Goal: Task Accomplishment & Management: Use online tool/utility

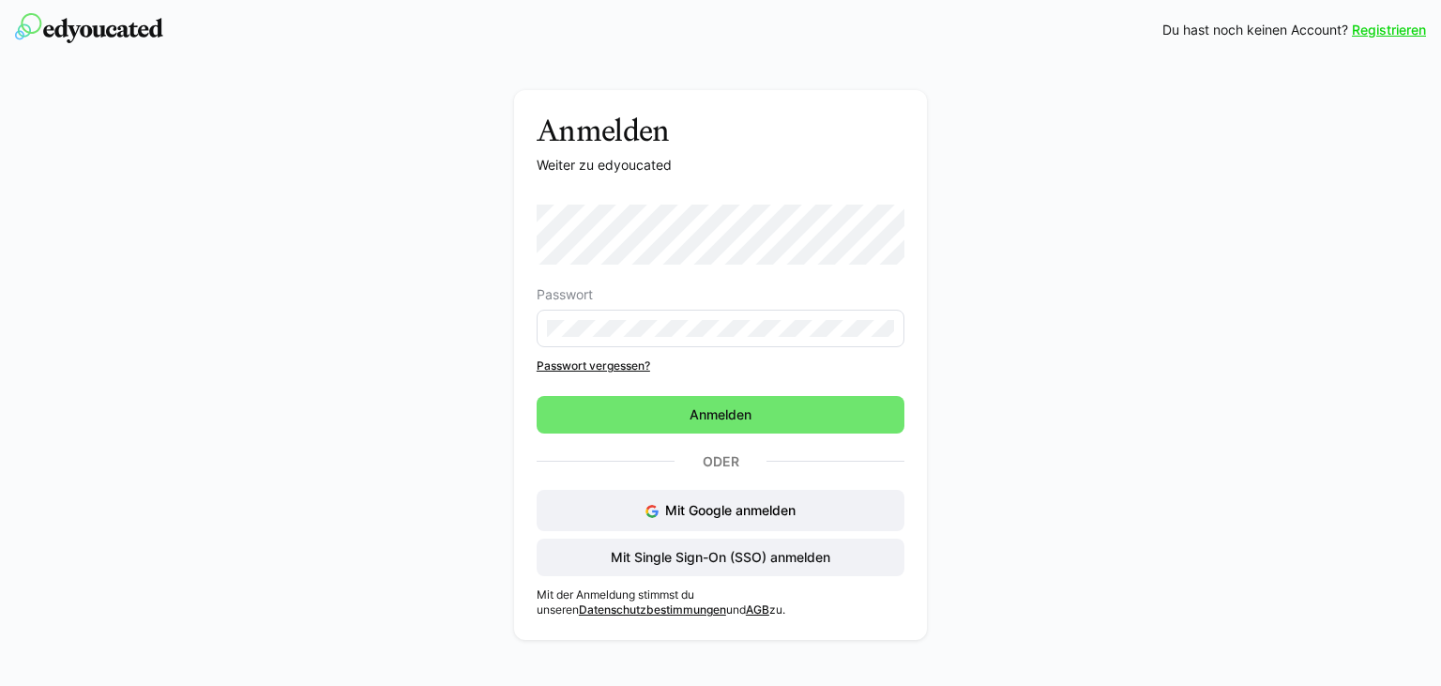
click at [758, 433] on div "Passwort Passwort vergessen? Anmelden Oder Mit Google anmelden Mit Single Sign-…" at bounding box center [721, 389] width 368 height 371
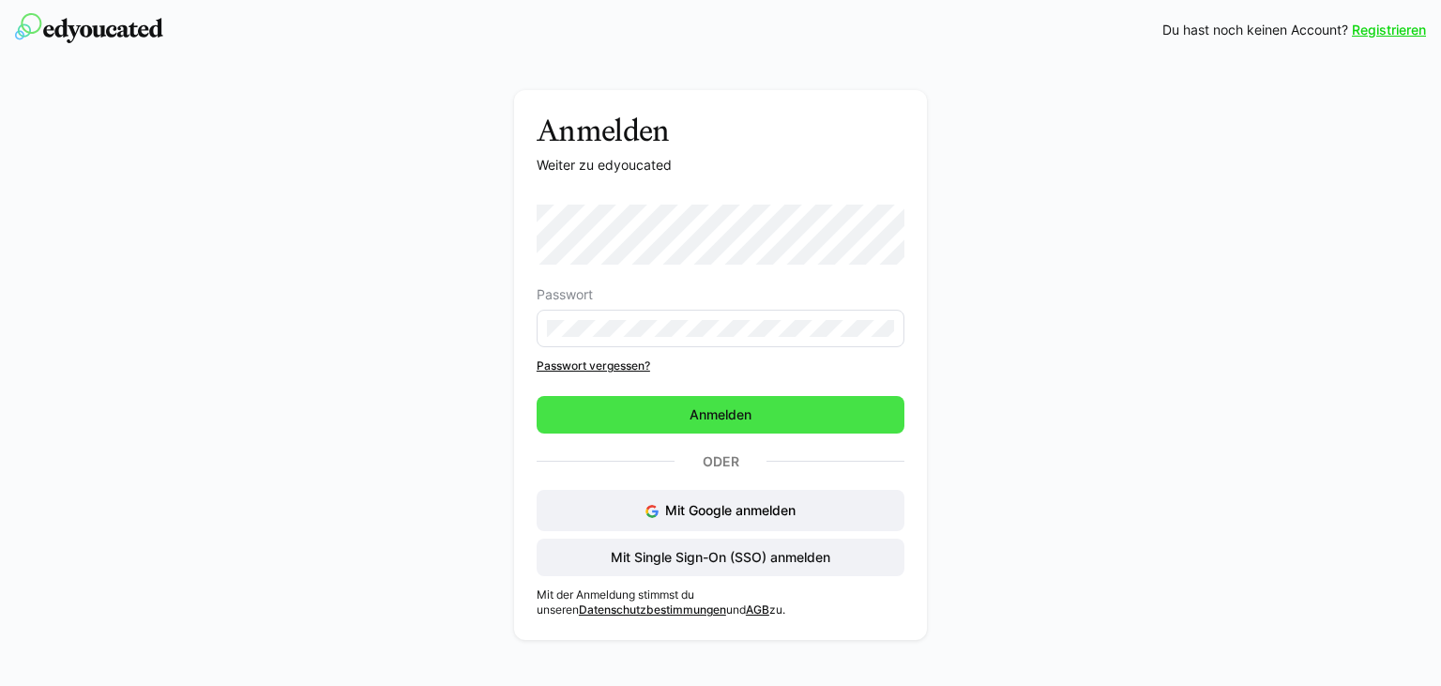
click at [752, 418] on span "Anmelden" at bounding box center [721, 414] width 68 height 19
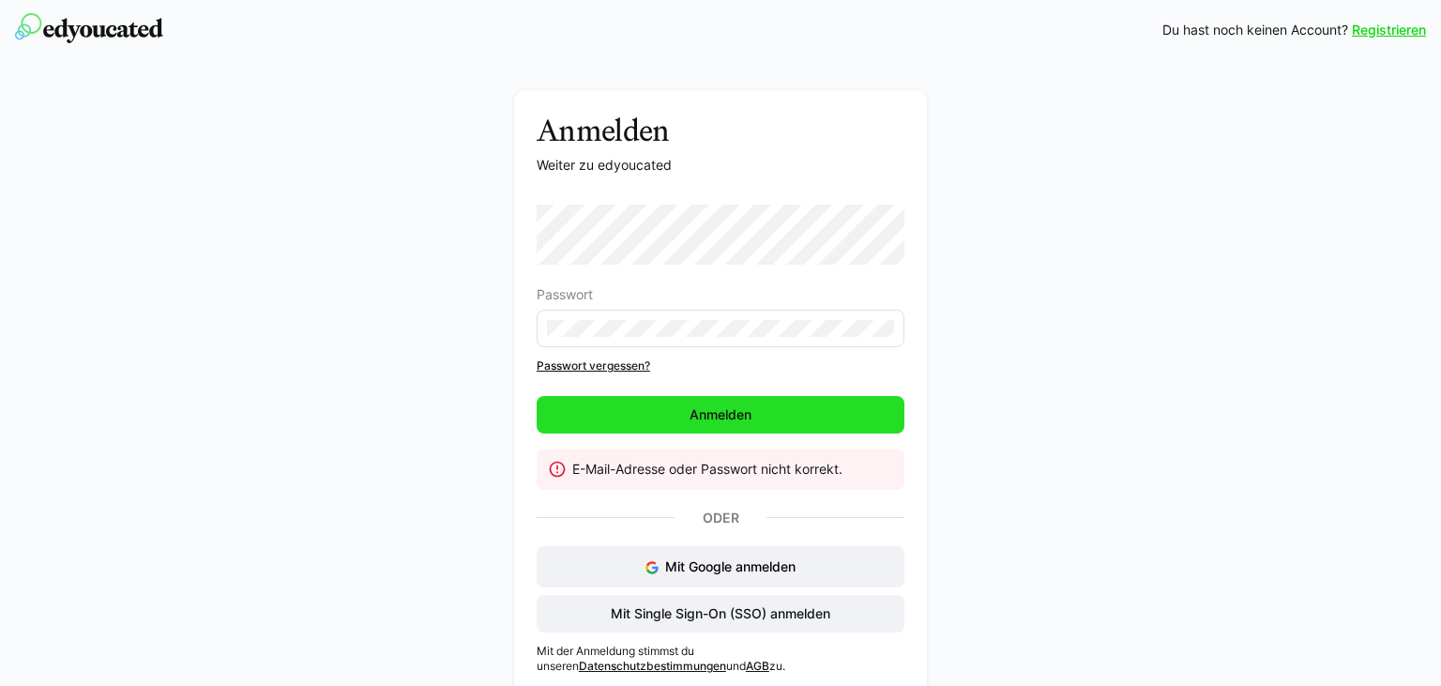
click at [667, 406] on span "Anmelden" at bounding box center [721, 415] width 368 height 38
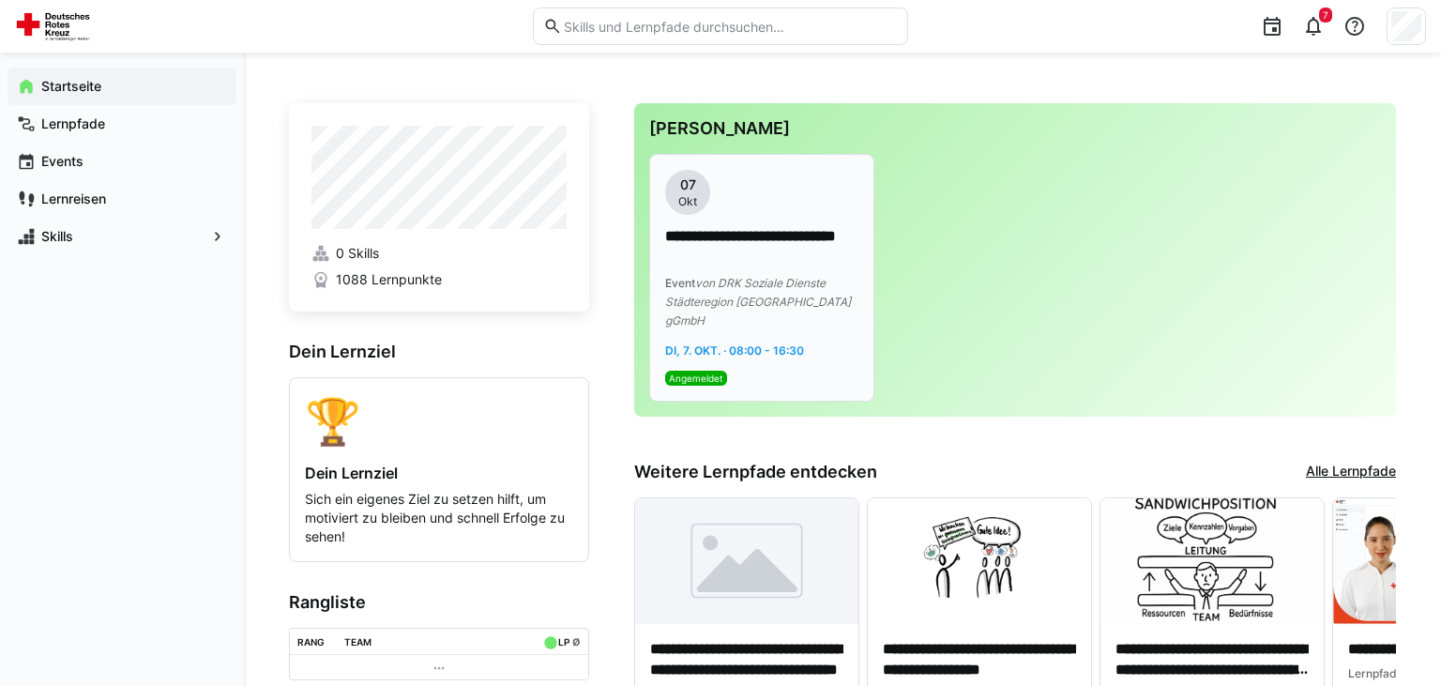
click at [746, 291] on div "Event von DRK Soziale Dienste Städteregion [GEOGRAPHIC_DATA] gGmbH" at bounding box center [761, 301] width 193 height 56
